Goal: Task Accomplishment & Management: Manage account settings

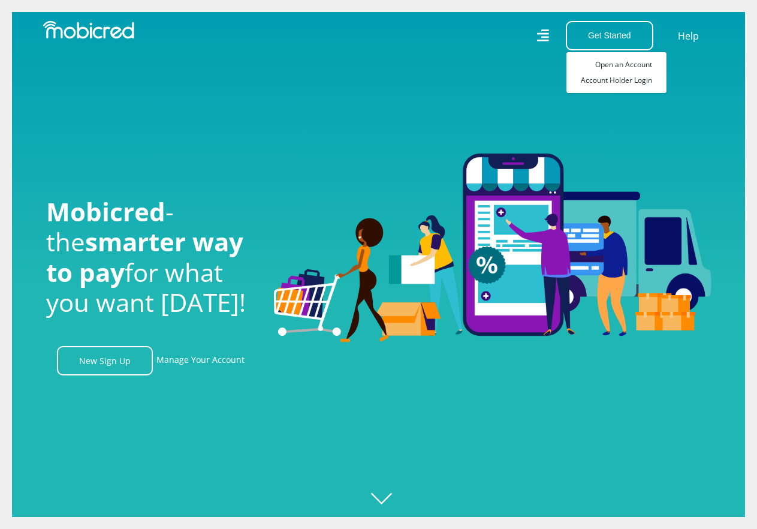
scroll to position [0, 854]
click at [618, 80] on link "Account Holder Login" at bounding box center [616, 81] width 100 height 16
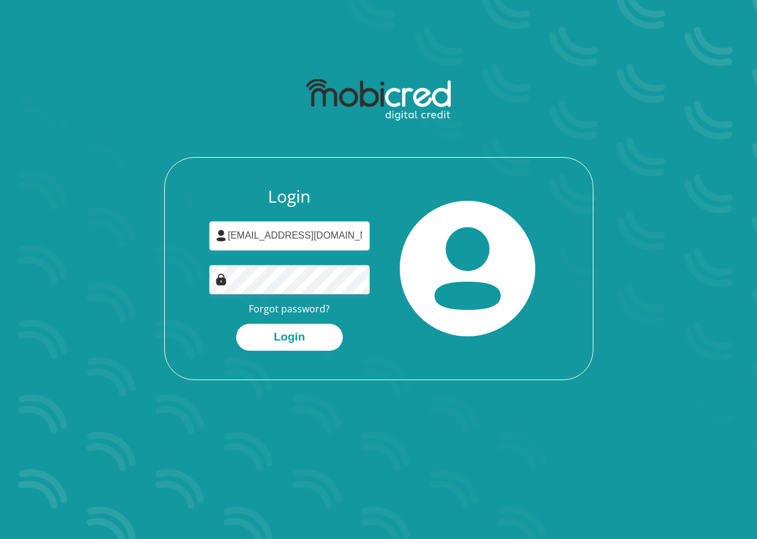
click at [292, 340] on button "Login" at bounding box center [289, 337] width 107 height 27
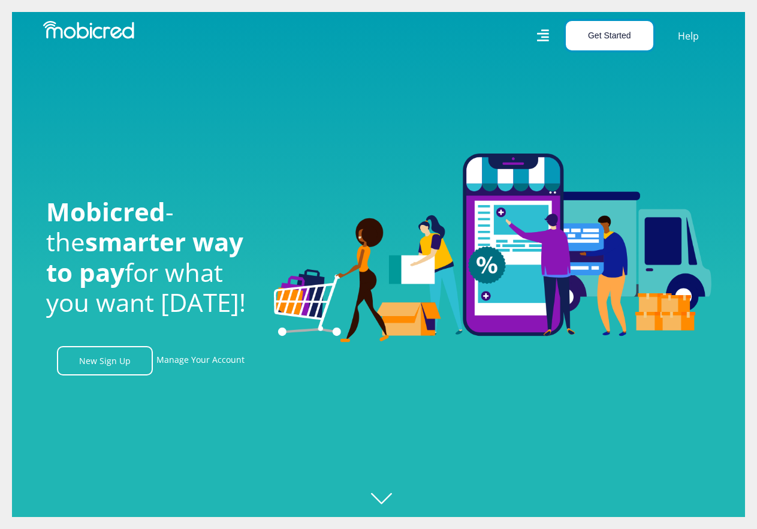
click at [599, 40] on button "Get Started" at bounding box center [610, 35] width 88 height 29
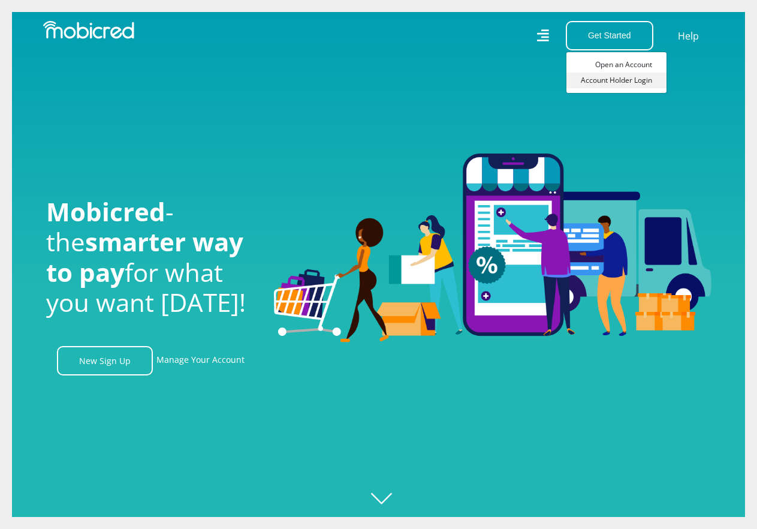
click at [603, 83] on link "Account Holder Login" at bounding box center [616, 81] width 100 height 16
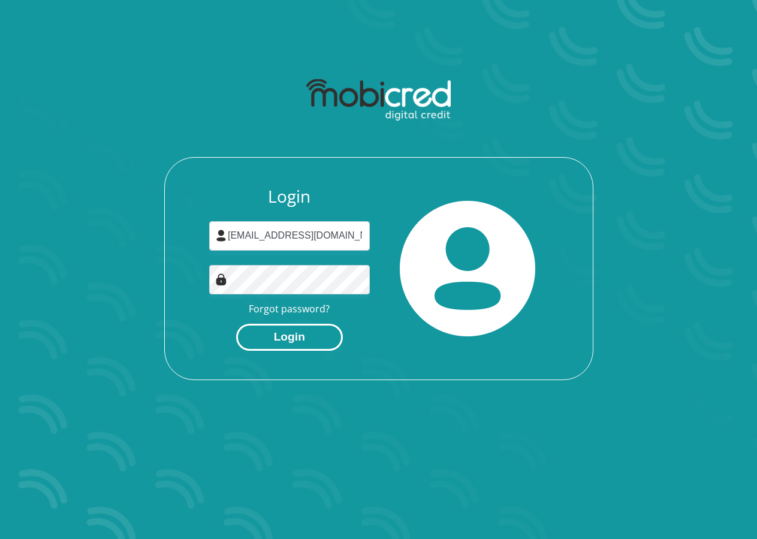
click at [276, 339] on button "Login" at bounding box center [289, 337] width 107 height 27
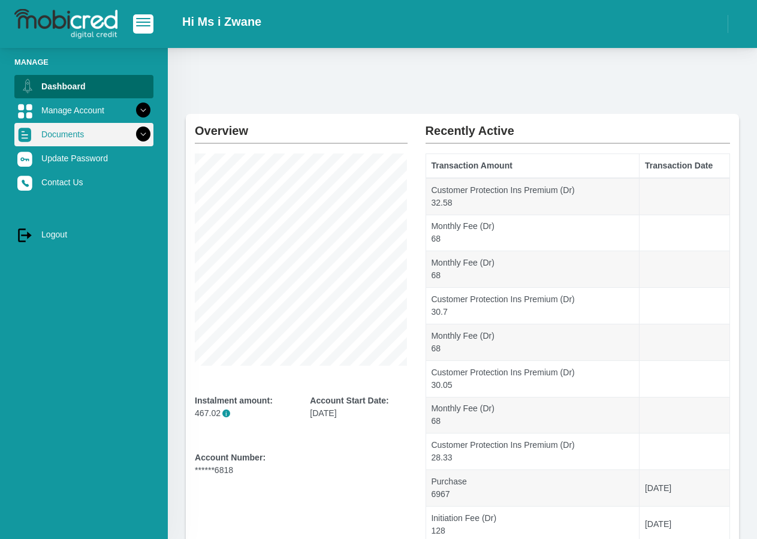
click at [65, 132] on link "Documents" at bounding box center [83, 134] width 139 height 23
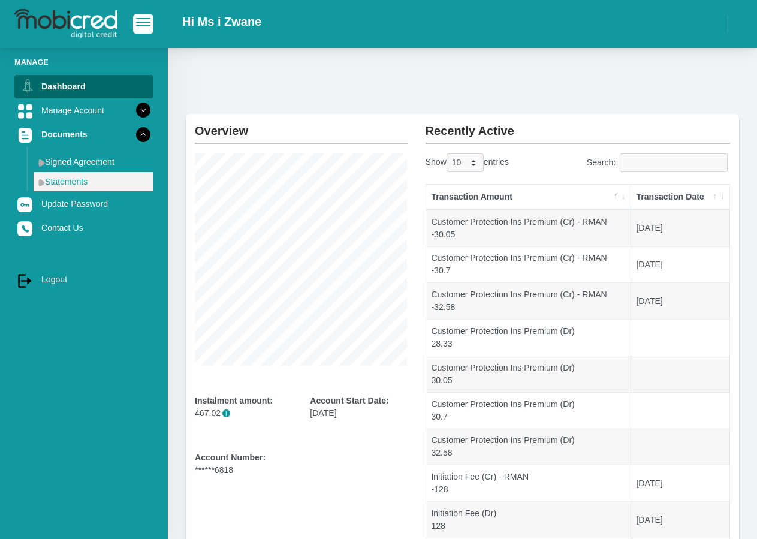
click at [82, 175] on link "Statements" at bounding box center [94, 181] width 120 height 19
click at [81, 181] on link "Statements" at bounding box center [94, 181] width 120 height 19
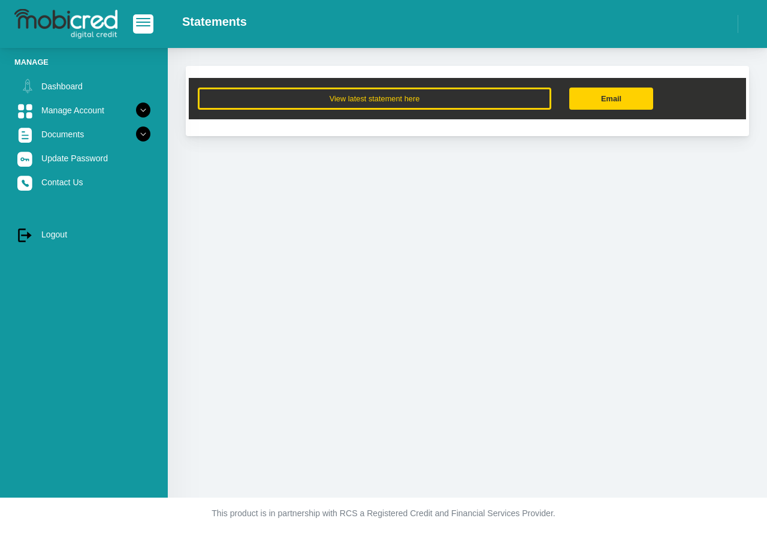
click at [606, 105] on link "Email" at bounding box center [611, 99] width 84 height 22
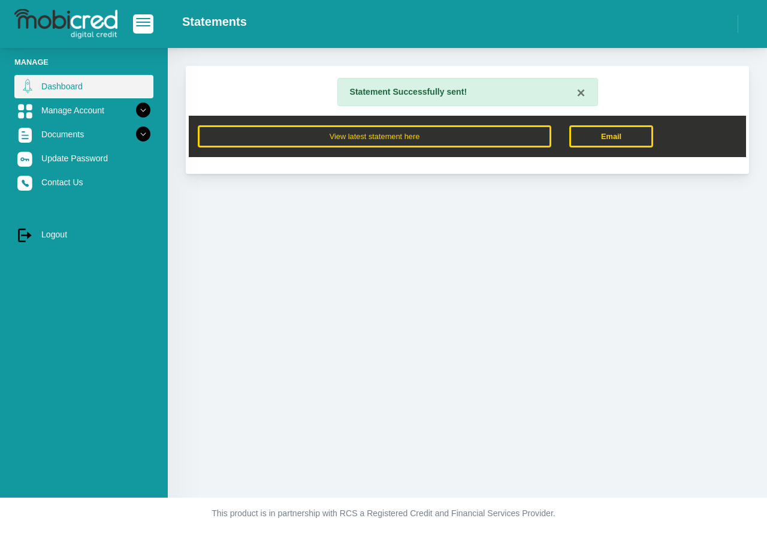
click at [43, 88] on link "Dashboard" at bounding box center [83, 86] width 139 height 23
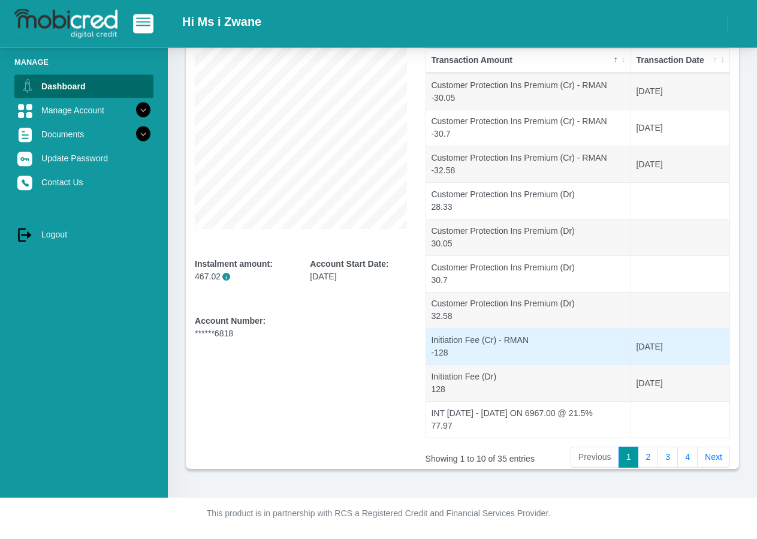
scroll to position [137, 0]
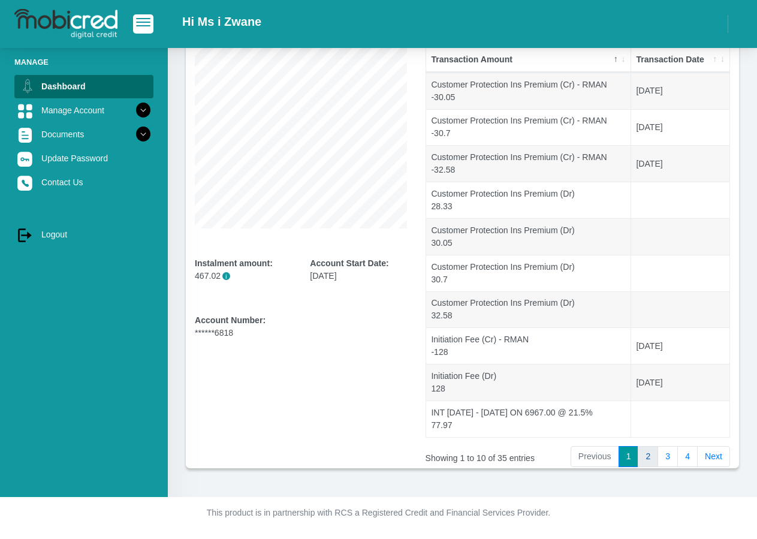
click at [653, 459] on link "2" at bounding box center [648, 457] width 20 height 22
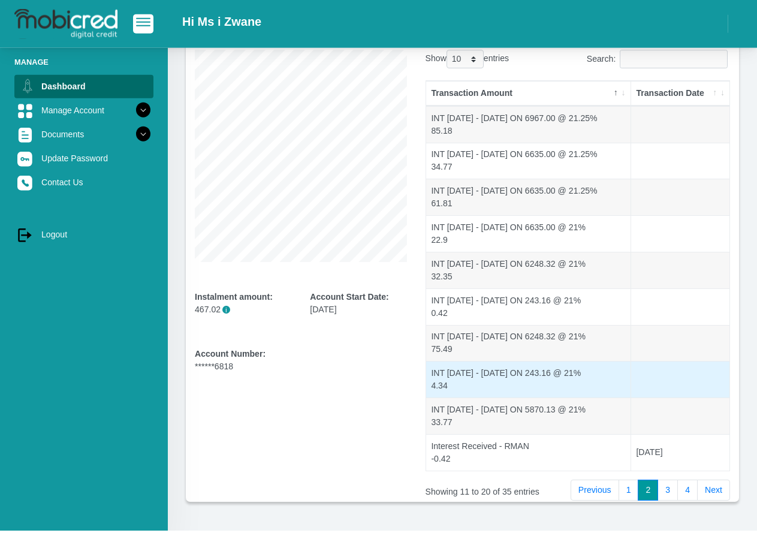
scroll to position [76, 0]
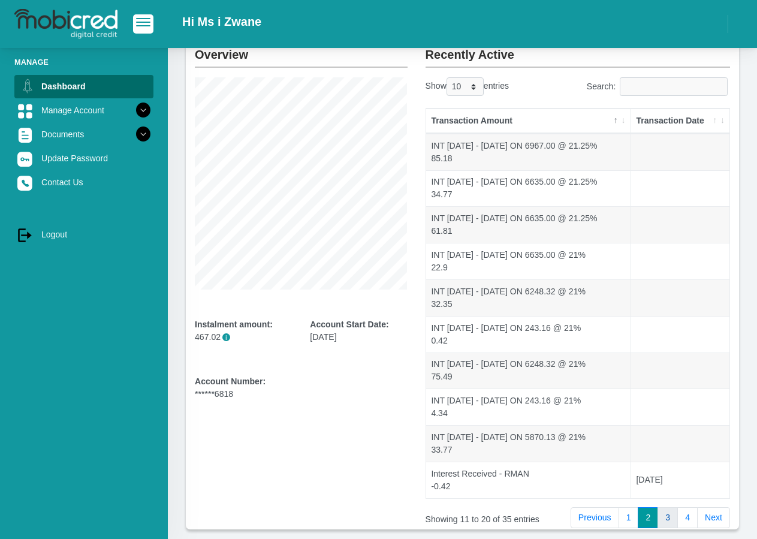
click at [671, 519] on link "3" at bounding box center [668, 518] width 20 height 22
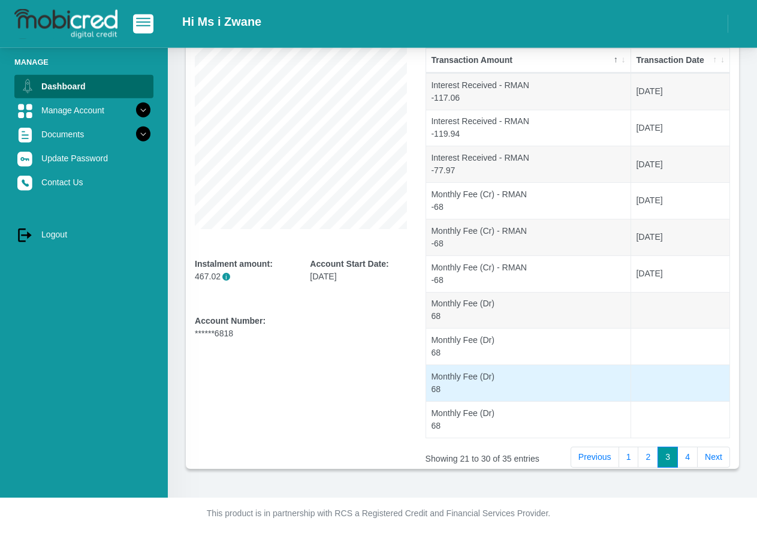
scroll to position [137, 0]
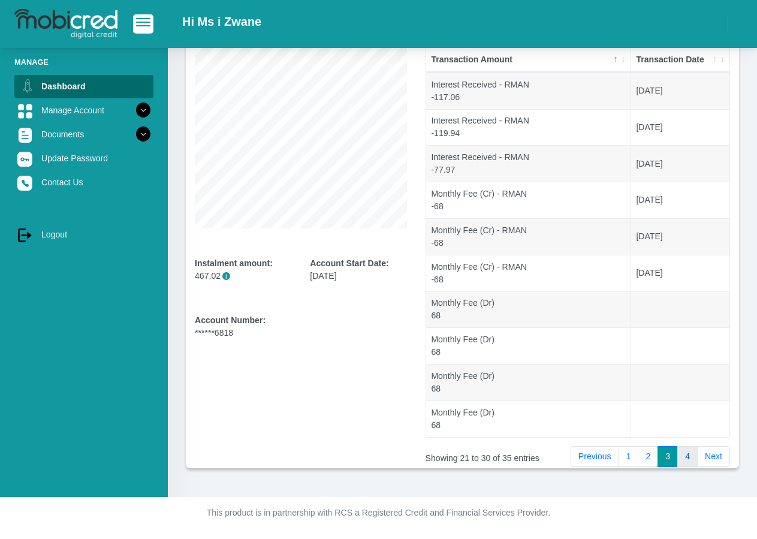
click at [690, 459] on link "4" at bounding box center [687, 457] width 20 height 22
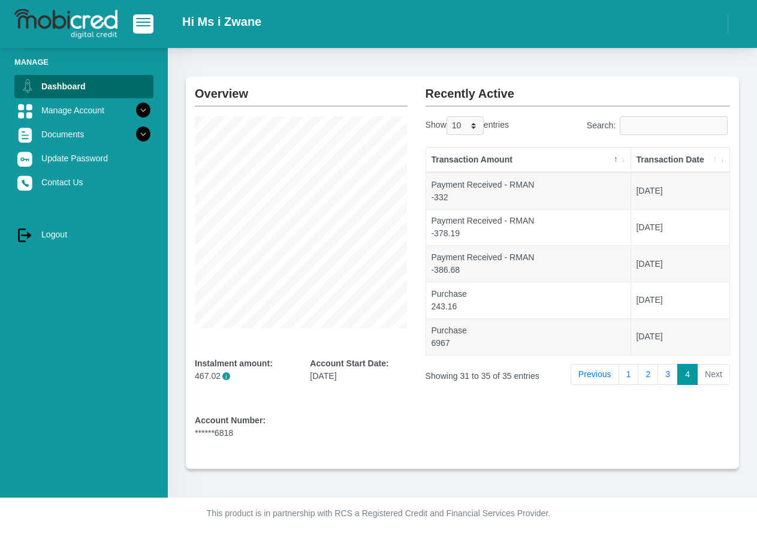
click at [690, 459] on div "Recently Active Show 10 25 50 100 entries Search: Transaction Amount Transactio…" at bounding box center [578, 273] width 323 height 392
click at [624, 373] on link "1" at bounding box center [629, 375] width 20 height 22
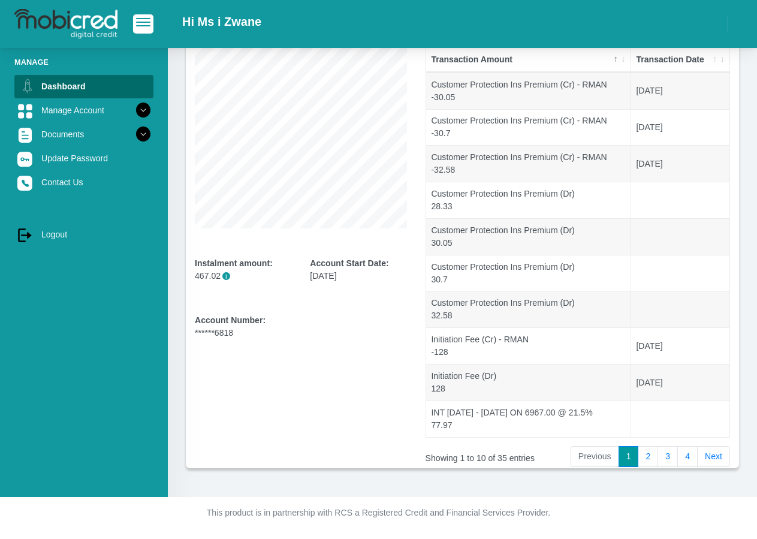
scroll to position [0, 0]
